Goal: Information Seeking & Learning: Learn about a topic

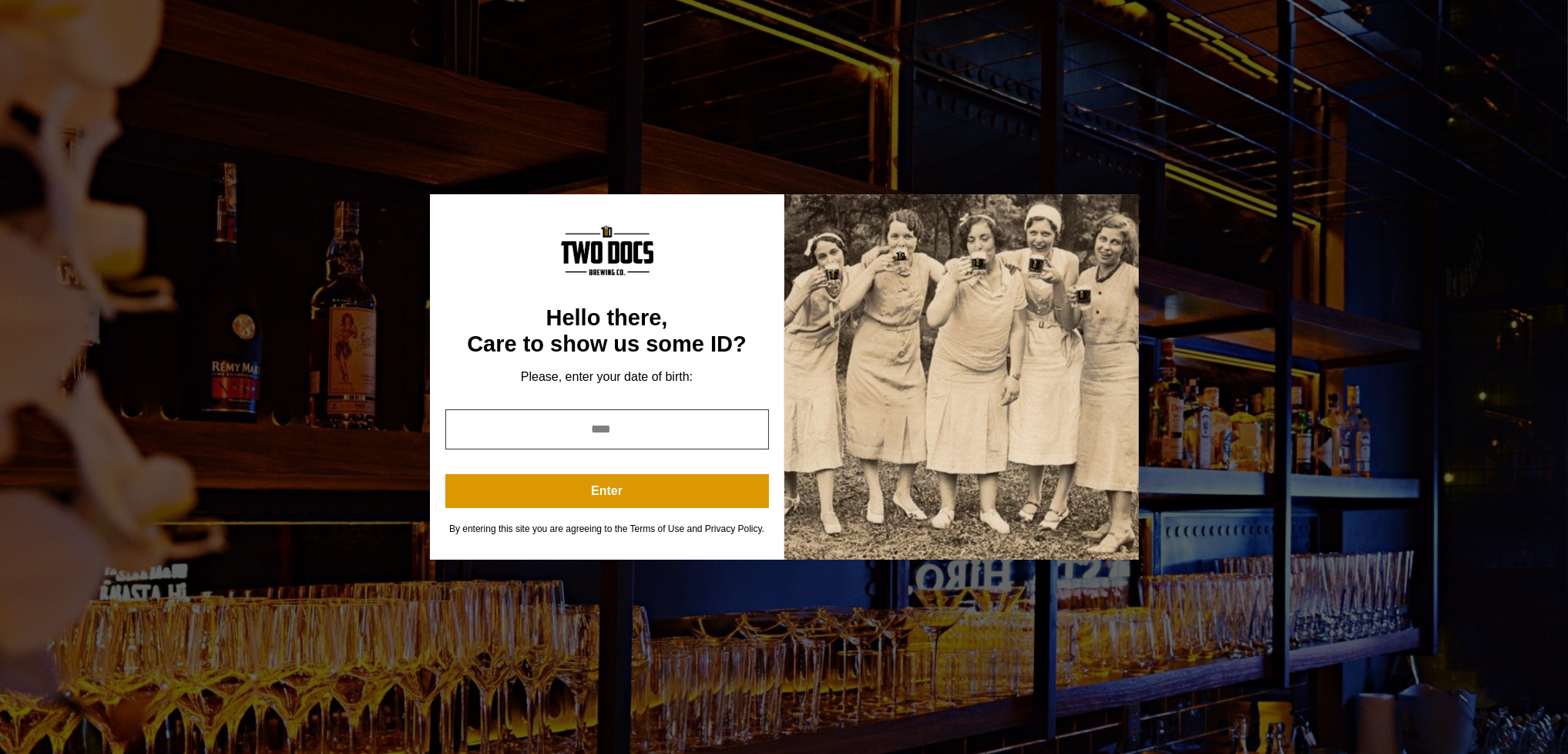
click at [624, 429] on input "year" at bounding box center [606, 430] width 323 height 40
type input "****"
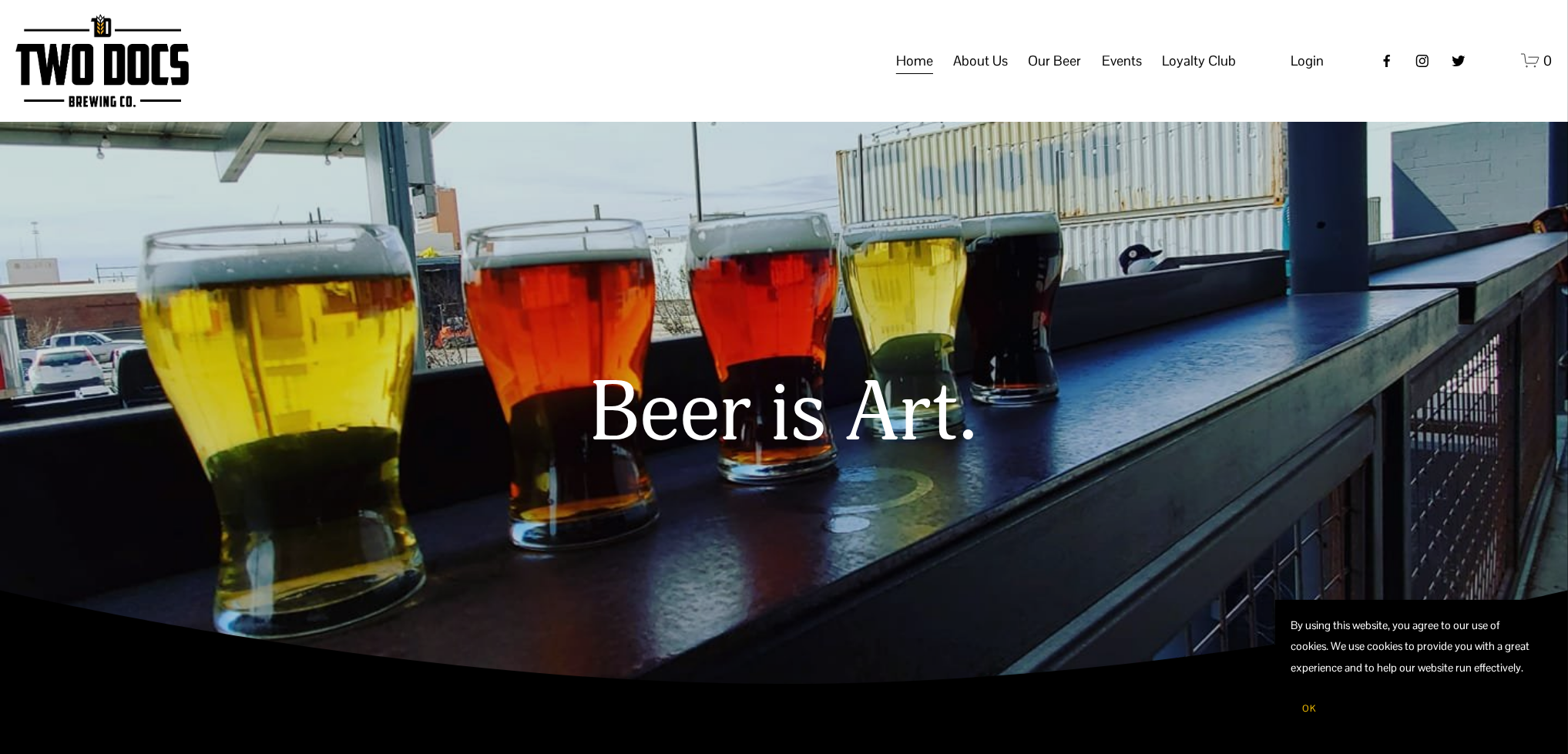
click at [989, 74] on span "About Us" at bounding box center [980, 60] width 55 height 27
click at [999, 74] on span "About Us" at bounding box center [980, 60] width 55 height 27
click at [982, 73] on span "About Us" at bounding box center [980, 60] width 55 height 27
click at [0, 0] on span "Our Mission" at bounding box center [0, 0] width 0 height 0
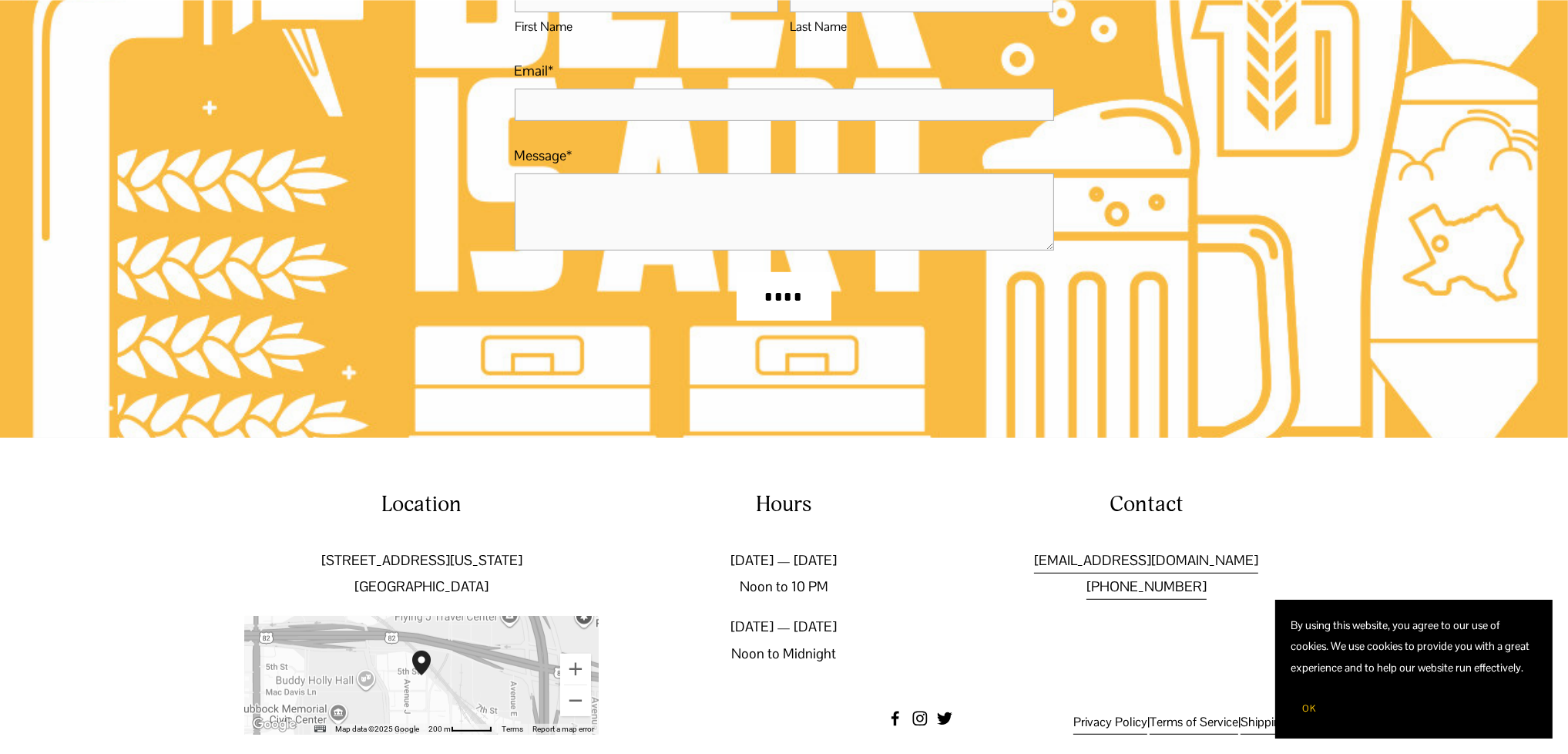
scroll to position [1181, 0]
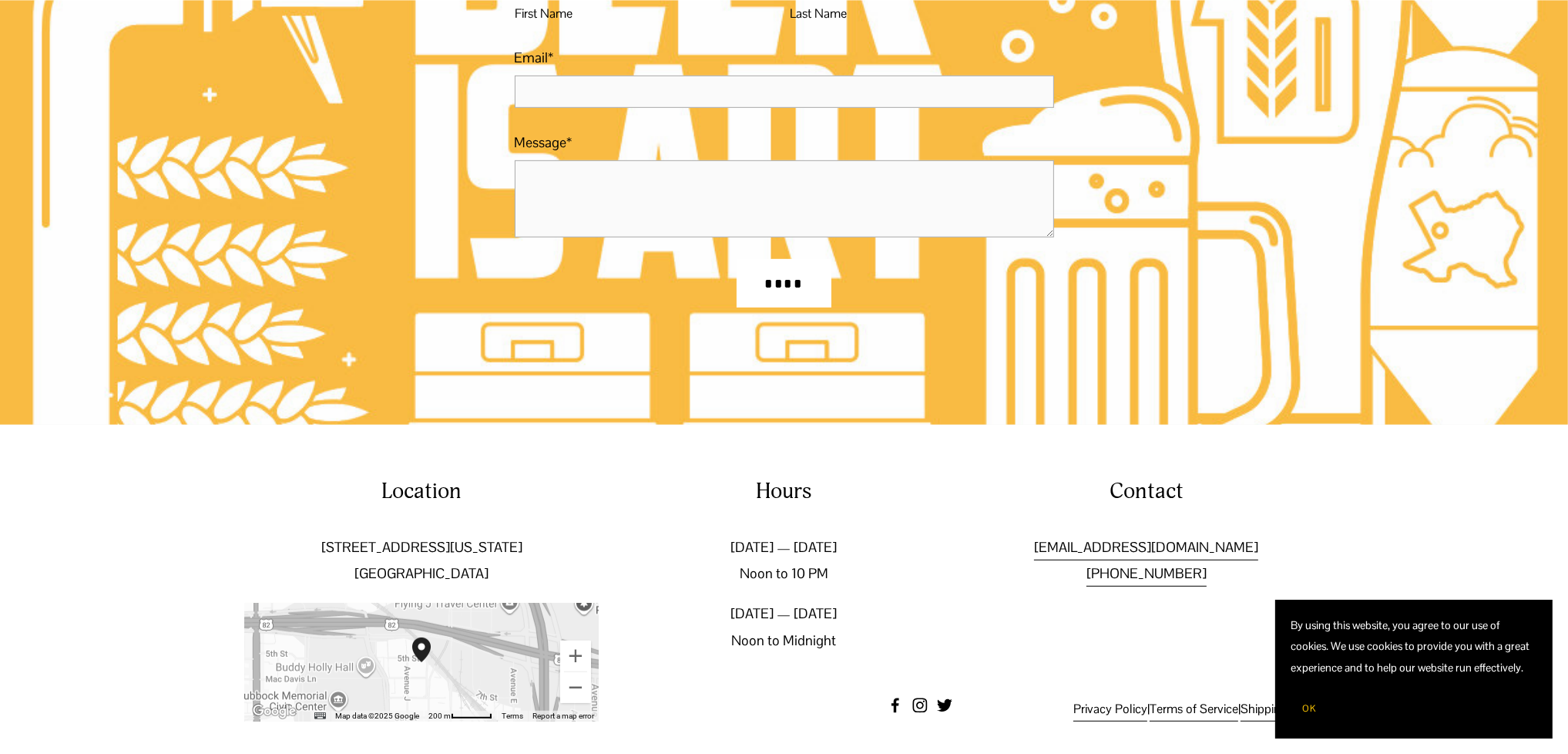
drag, startPoint x: 946, startPoint y: 579, endPoint x: 936, endPoint y: 570, distance: 13.5
click at [945, 579] on div "Hours Sunday — Thursday Noon to 10 PM Friday — Saturday Noon to Midnight" at bounding box center [784, 564] width 354 height 177
drag, startPoint x: 1302, startPoint y: 711, endPoint x: 1304, endPoint y: 677, distance: 34.1
click at [1302, 711] on span "OK" at bounding box center [1309, 707] width 14 height 12
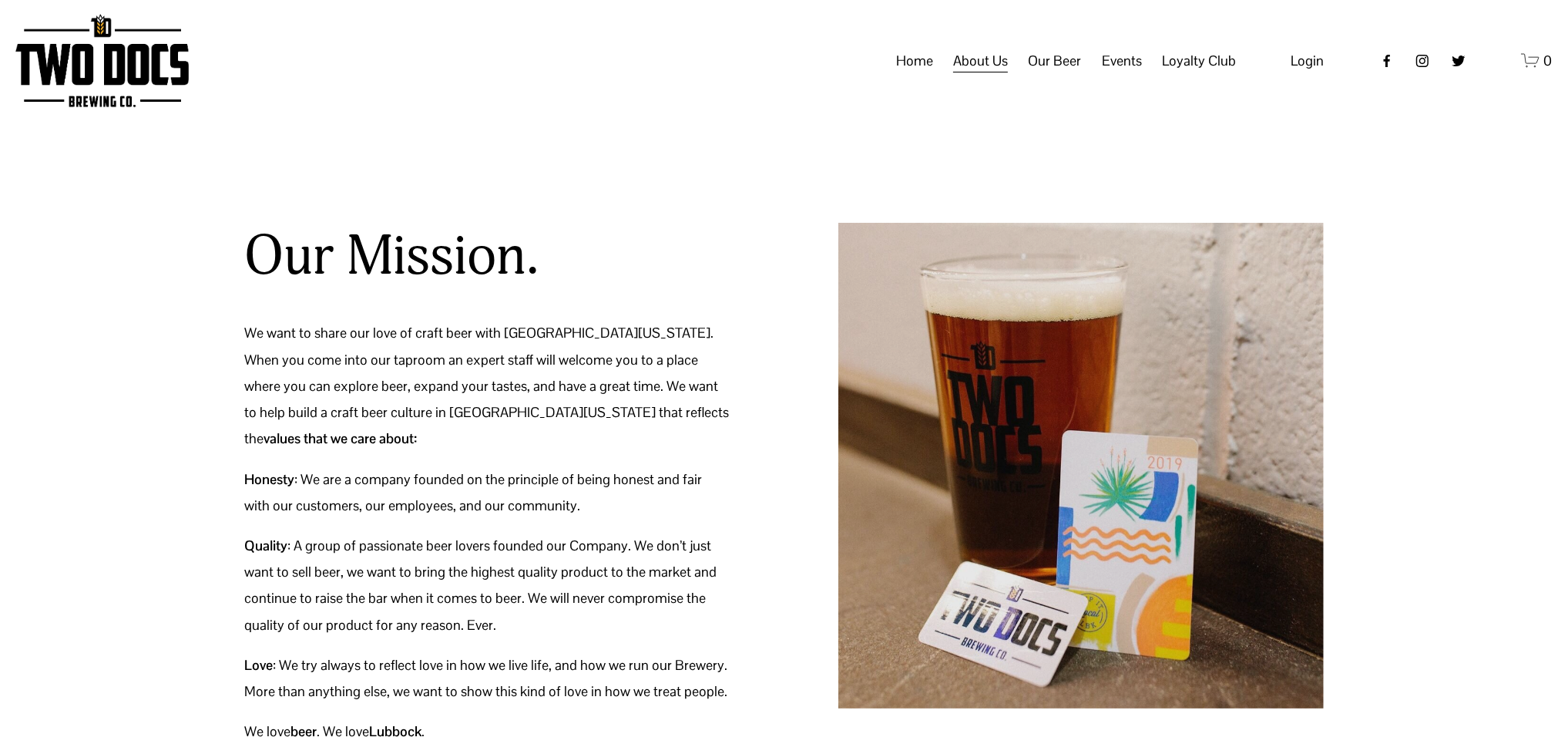
scroll to position [0, 0]
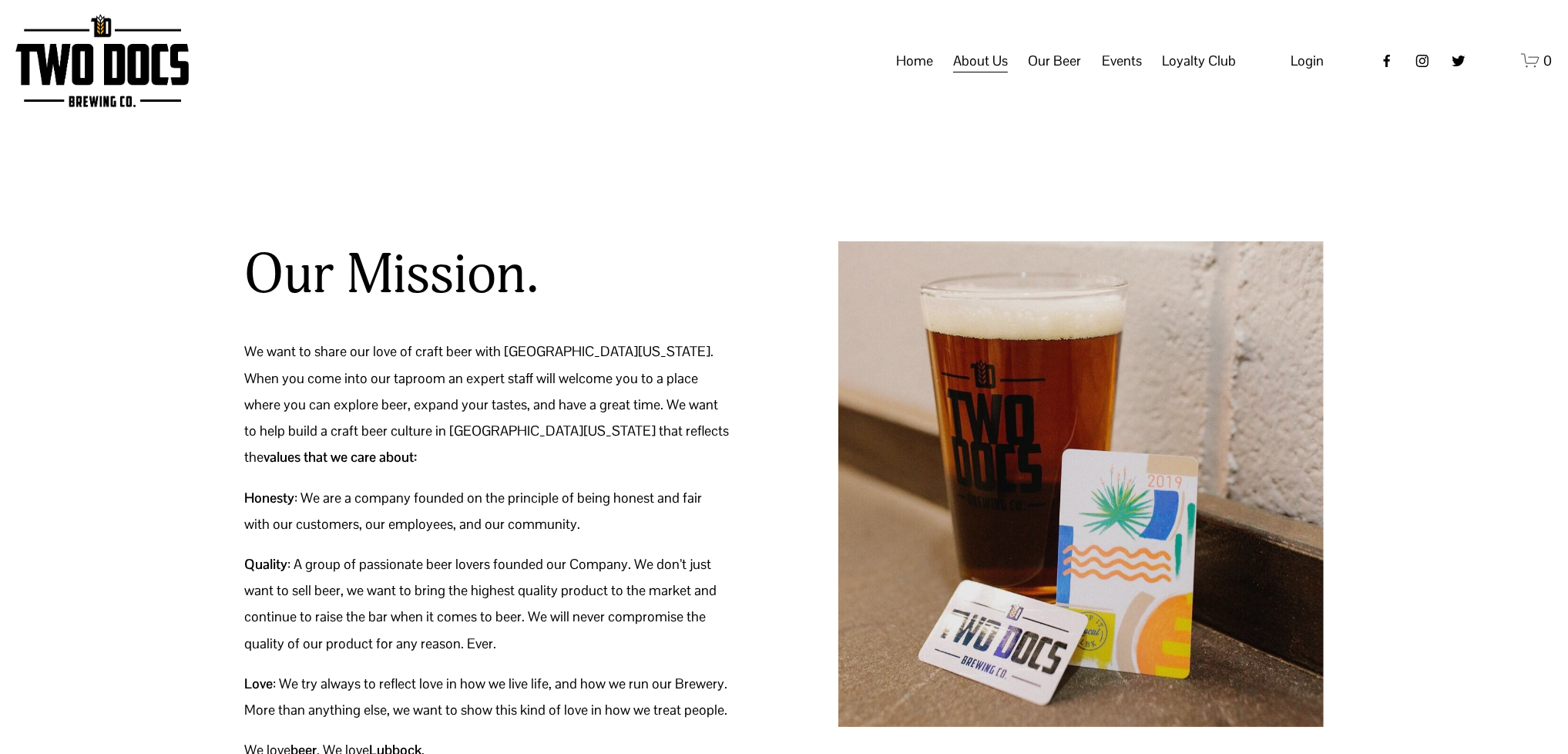
click at [0, 0] on span "Green Initiative" at bounding box center [0, 0] width 0 height 0
